Goal: Task Accomplishment & Management: Use online tool/utility

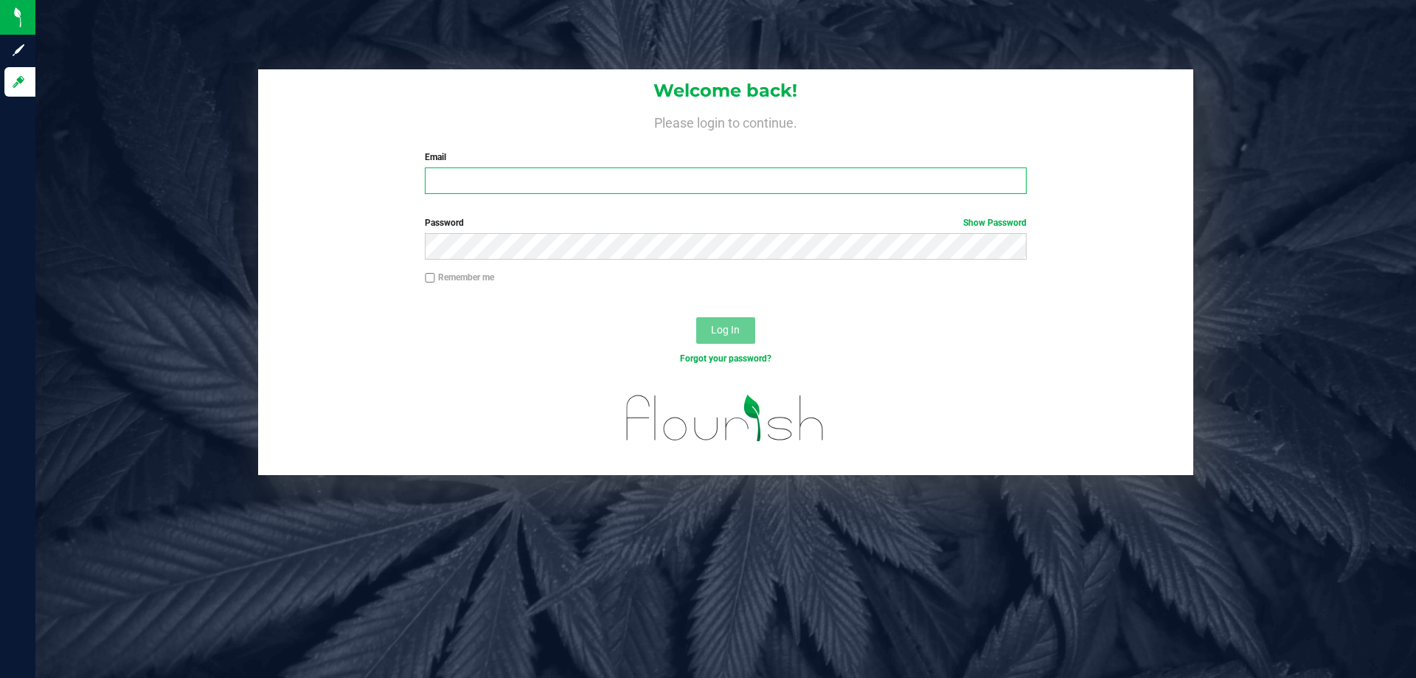
click at [578, 188] on input "Email" at bounding box center [725, 180] width 601 height 27
type input "[EMAIL_ADDRESS][DOMAIN_NAME]"
click at [696, 317] on button "Log In" at bounding box center [725, 330] width 59 height 27
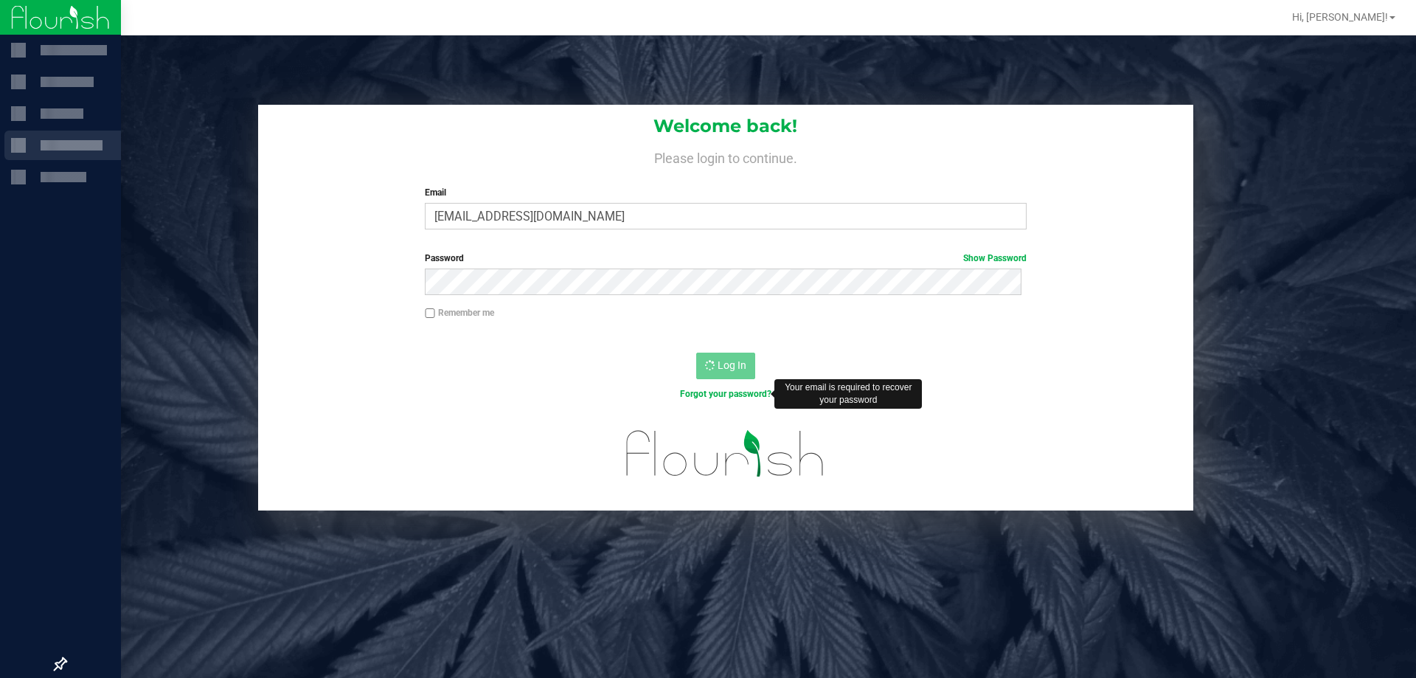
click at [18, 147] on div at bounding box center [18, 145] width 15 height 15
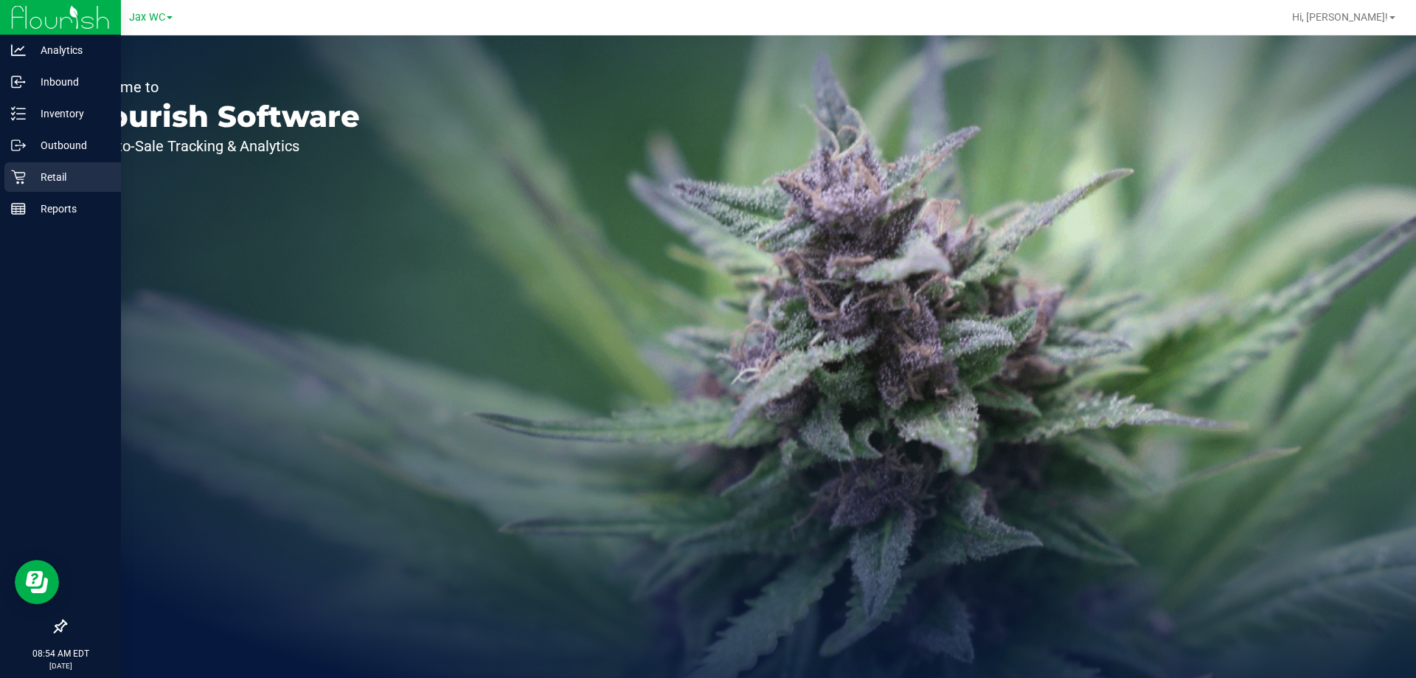
click at [32, 170] on p "Retail" at bounding box center [70, 177] width 89 height 18
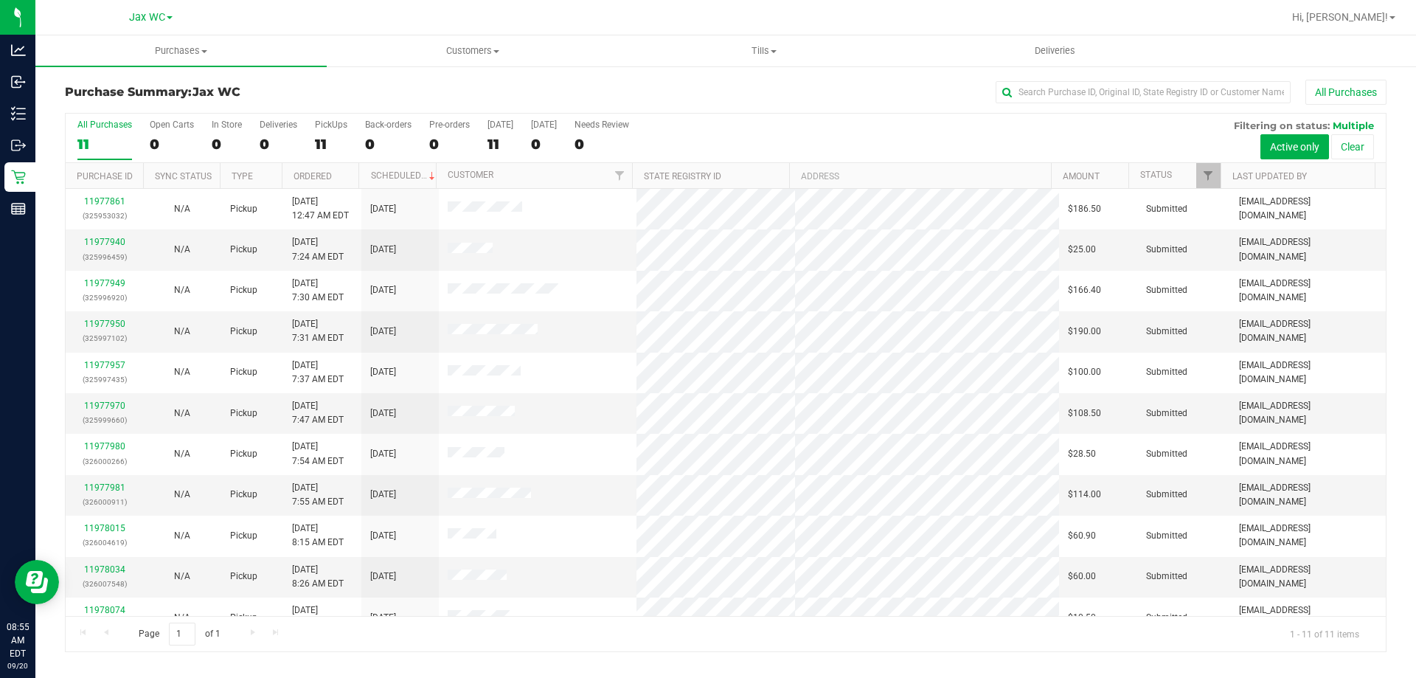
click at [740, 32] on nav "Jax WC Hi, [PERSON_NAME]!" at bounding box center [725, 17] width 1381 height 35
click at [771, 53] on span "Tills" at bounding box center [764, 50] width 290 height 13
click at [699, 89] on span "Manage tills" at bounding box center [668, 89] width 100 height 13
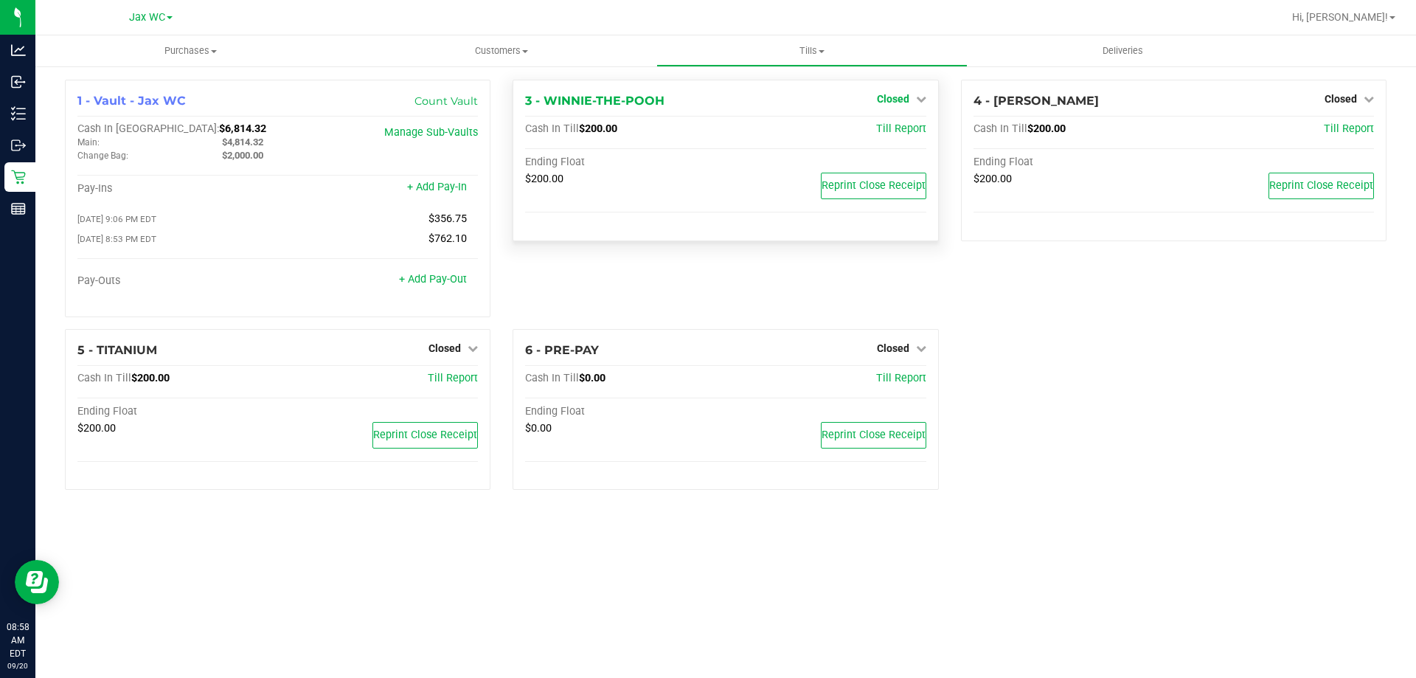
click at [918, 95] on icon at bounding box center [921, 99] width 10 height 10
click at [904, 136] on link "Open Till" at bounding box center [892, 130] width 39 height 12
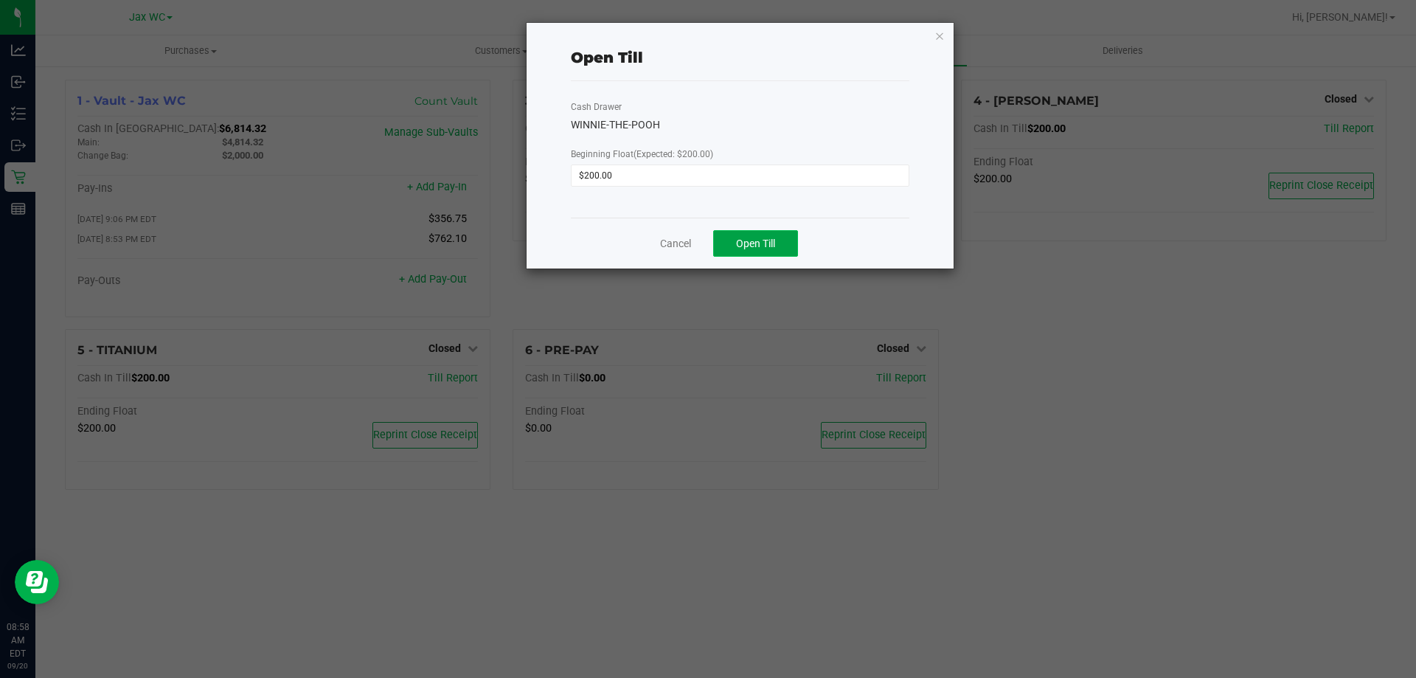
click at [755, 240] on button "Open Till" at bounding box center [755, 243] width 85 height 27
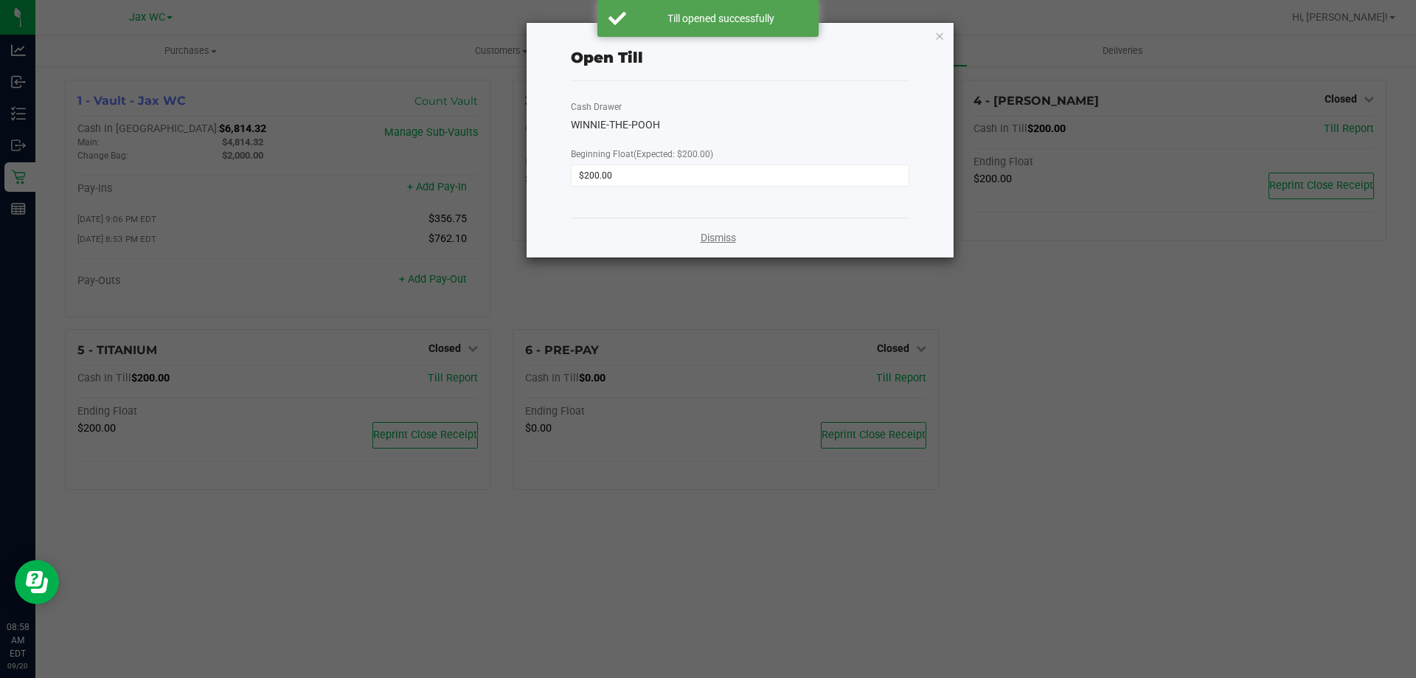
click at [672, 243] on div "Dismiss" at bounding box center [740, 238] width 339 height 40
click at [712, 232] on link "Dismiss" at bounding box center [718, 237] width 35 height 15
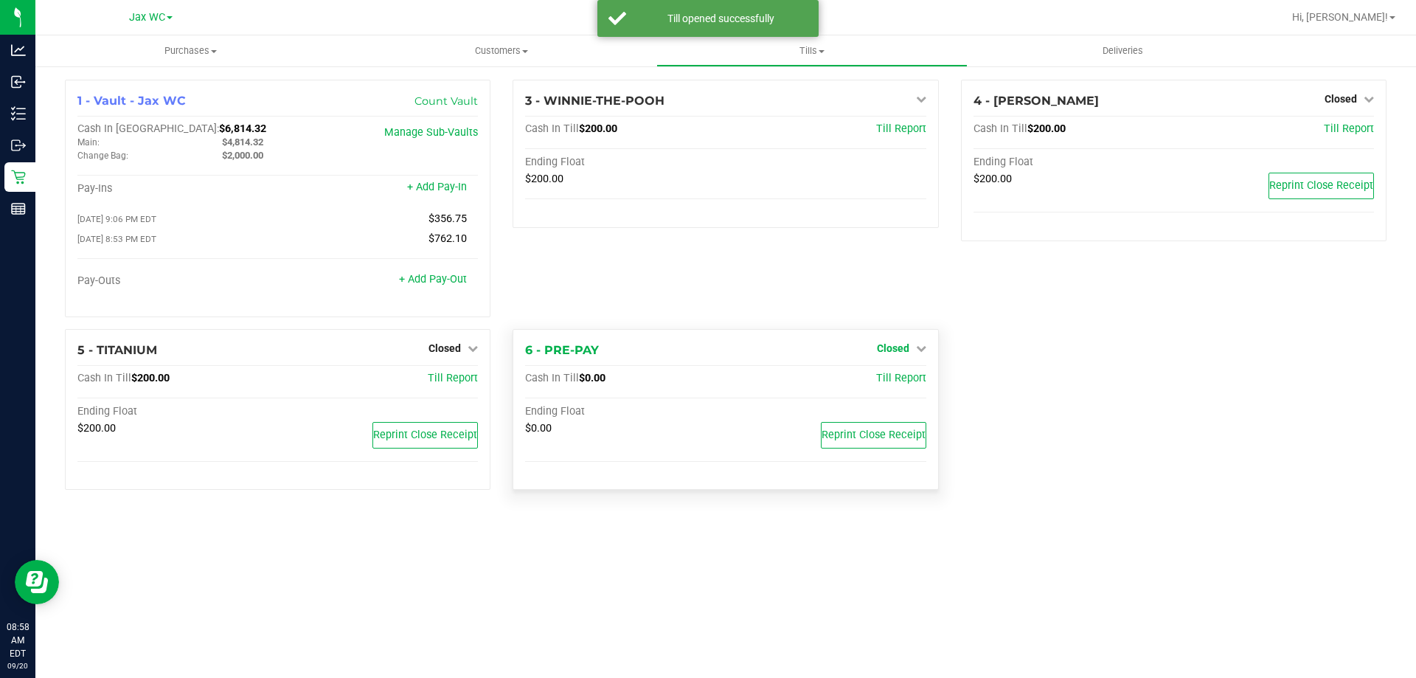
click at [907, 347] on span "Closed" at bounding box center [893, 348] width 32 height 12
click at [901, 381] on link "Open Till" at bounding box center [892, 379] width 39 height 12
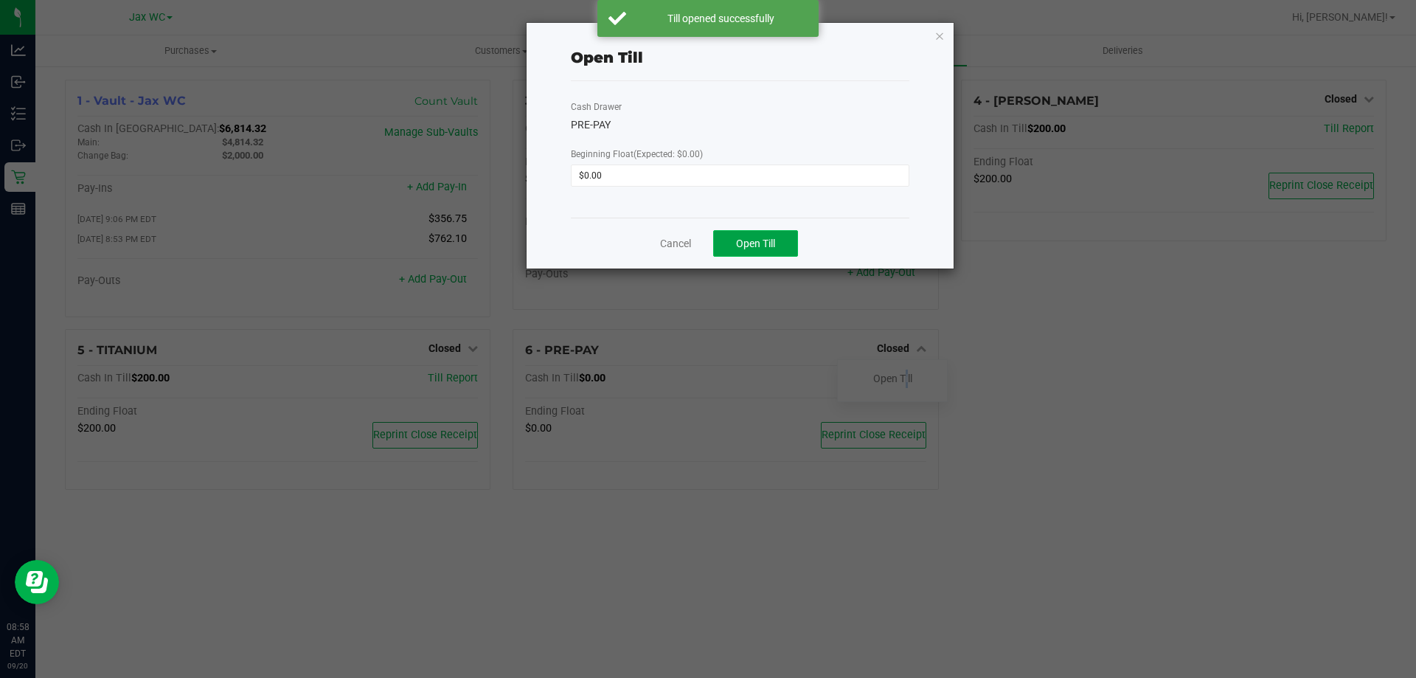
click at [759, 254] on button "Open Till" at bounding box center [755, 243] width 85 height 27
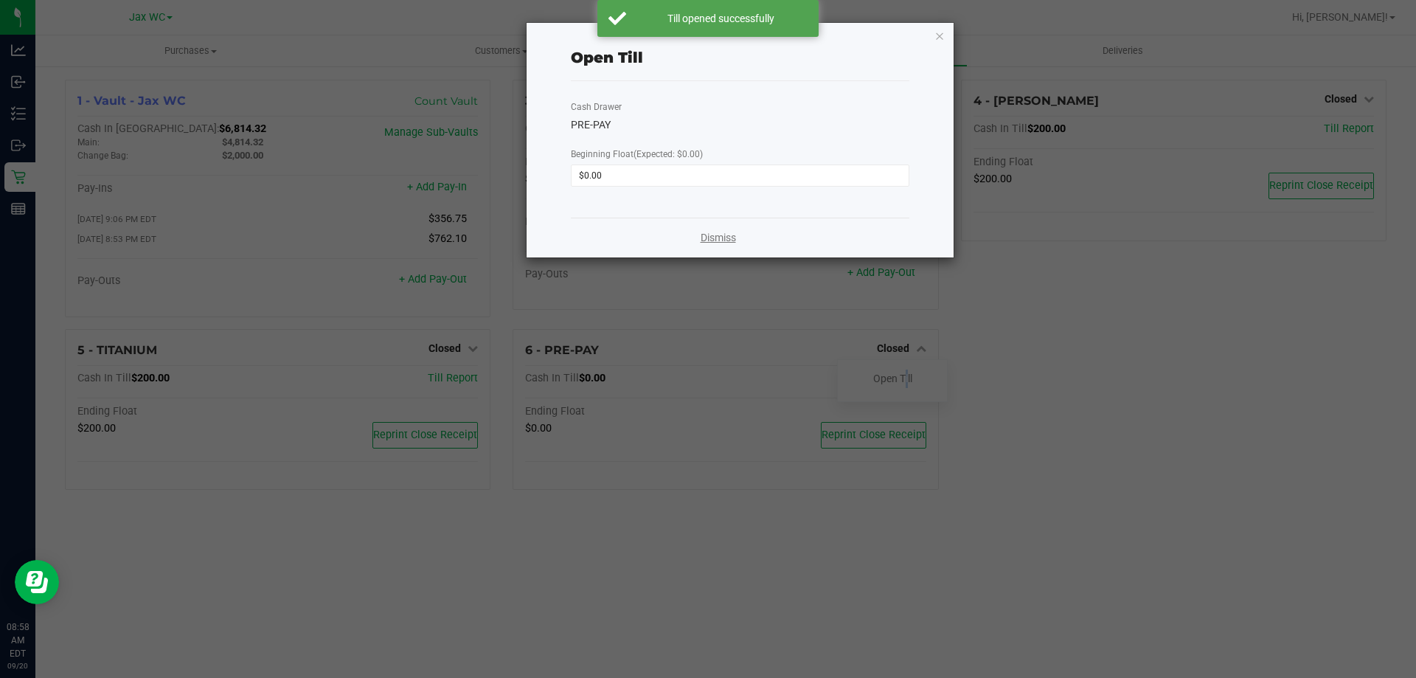
click at [718, 236] on link "Dismiss" at bounding box center [718, 237] width 35 height 15
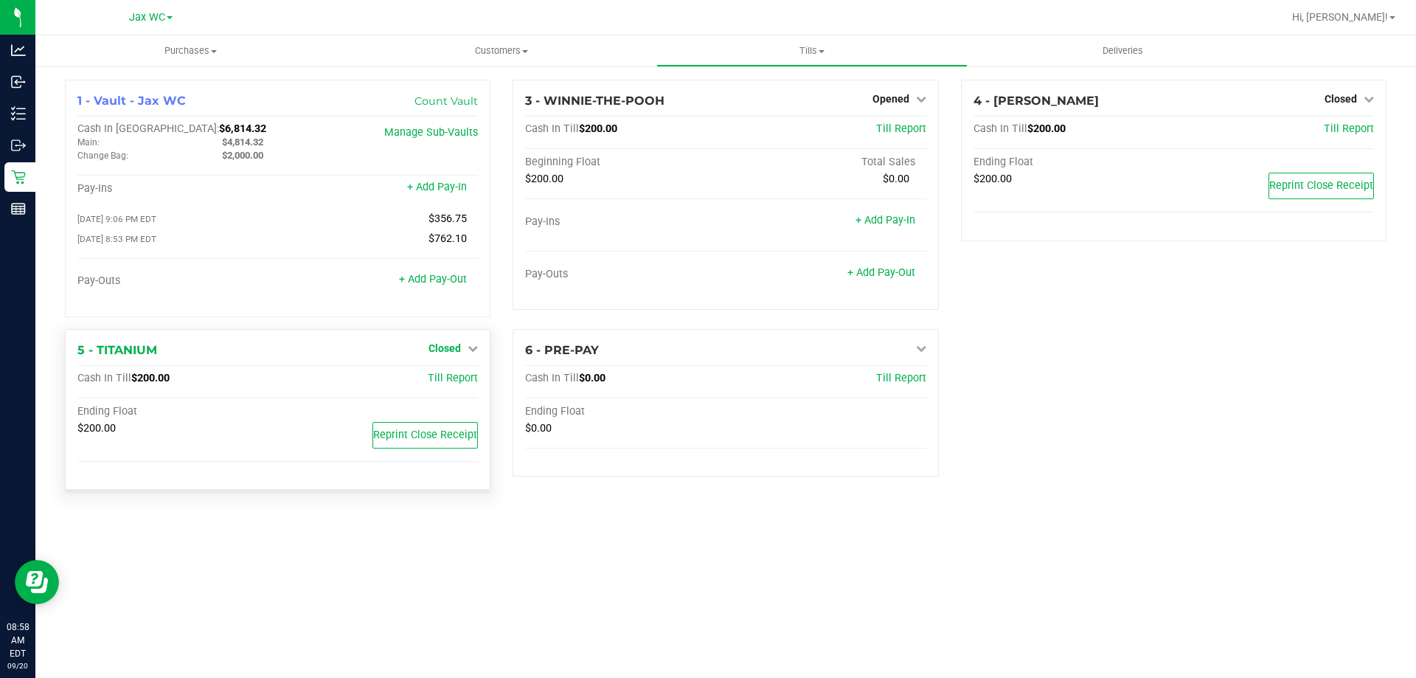
click at [460, 350] on span "Closed" at bounding box center [445, 348] width 32 height 12
click at [455, 384] on link "Open Till" at bounding box center [444, 379] width 39 height 12
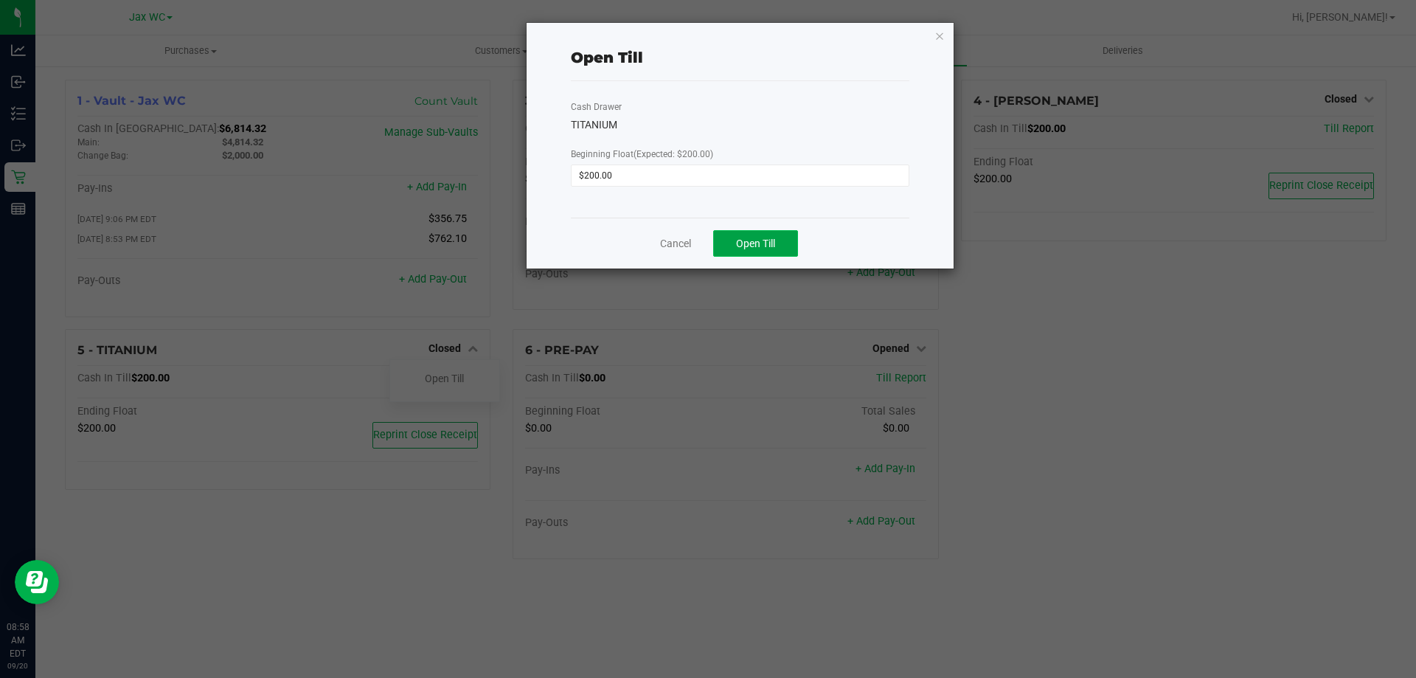
click at [763, 240] on span "Open Till" at bounding box center [755, 244] width 39 height 12
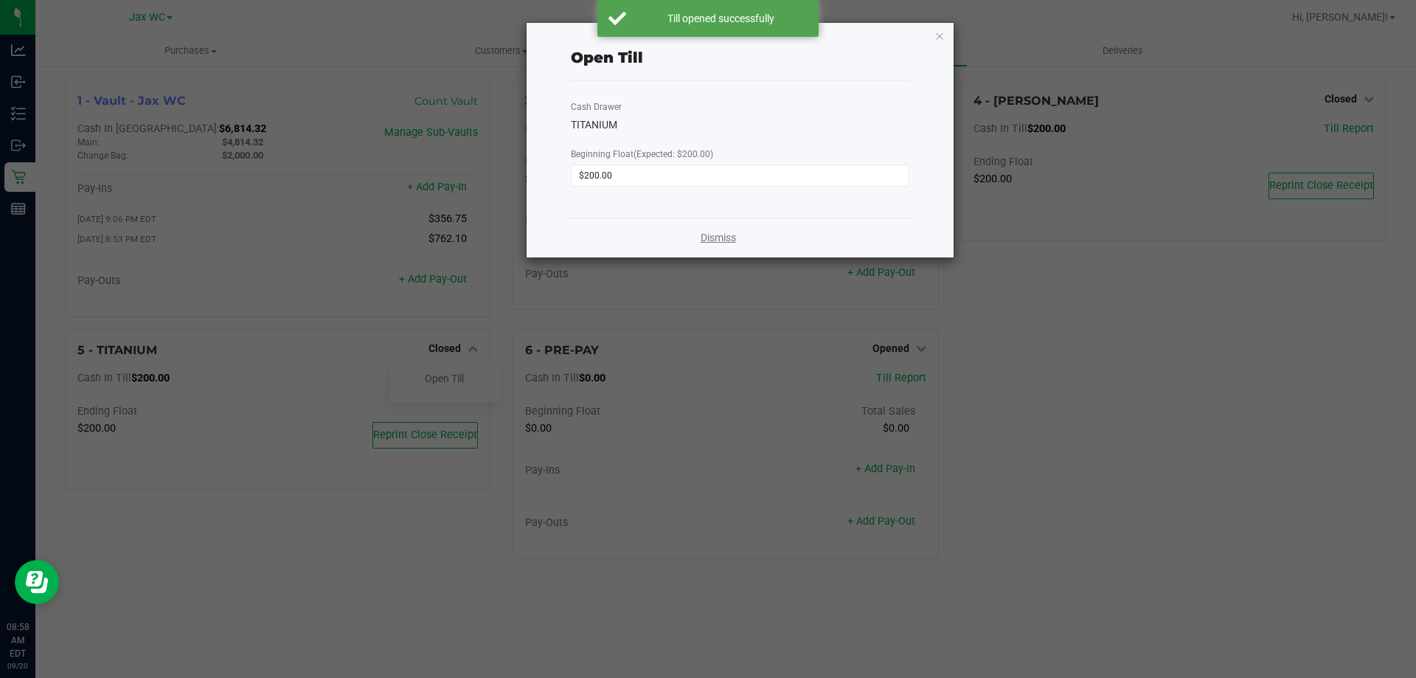
click at [713, 237] on link "Dismiss" at bounding box center [718, 237] width 35 height 15
